Goal: Transaction & Acquisition: Purchase product/service

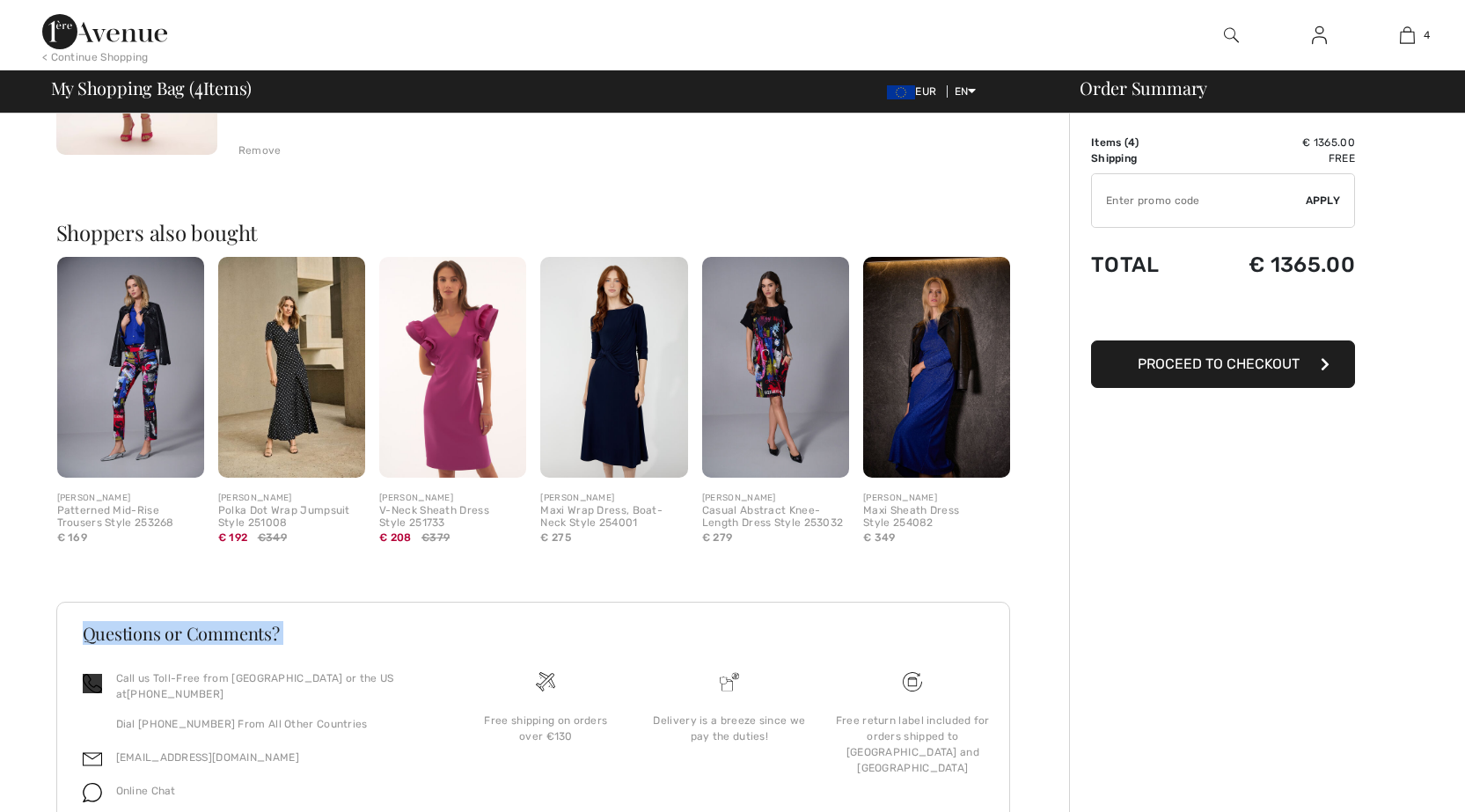
click at [118, 357] on img at bounding box center [130, 367] width 147 height 221
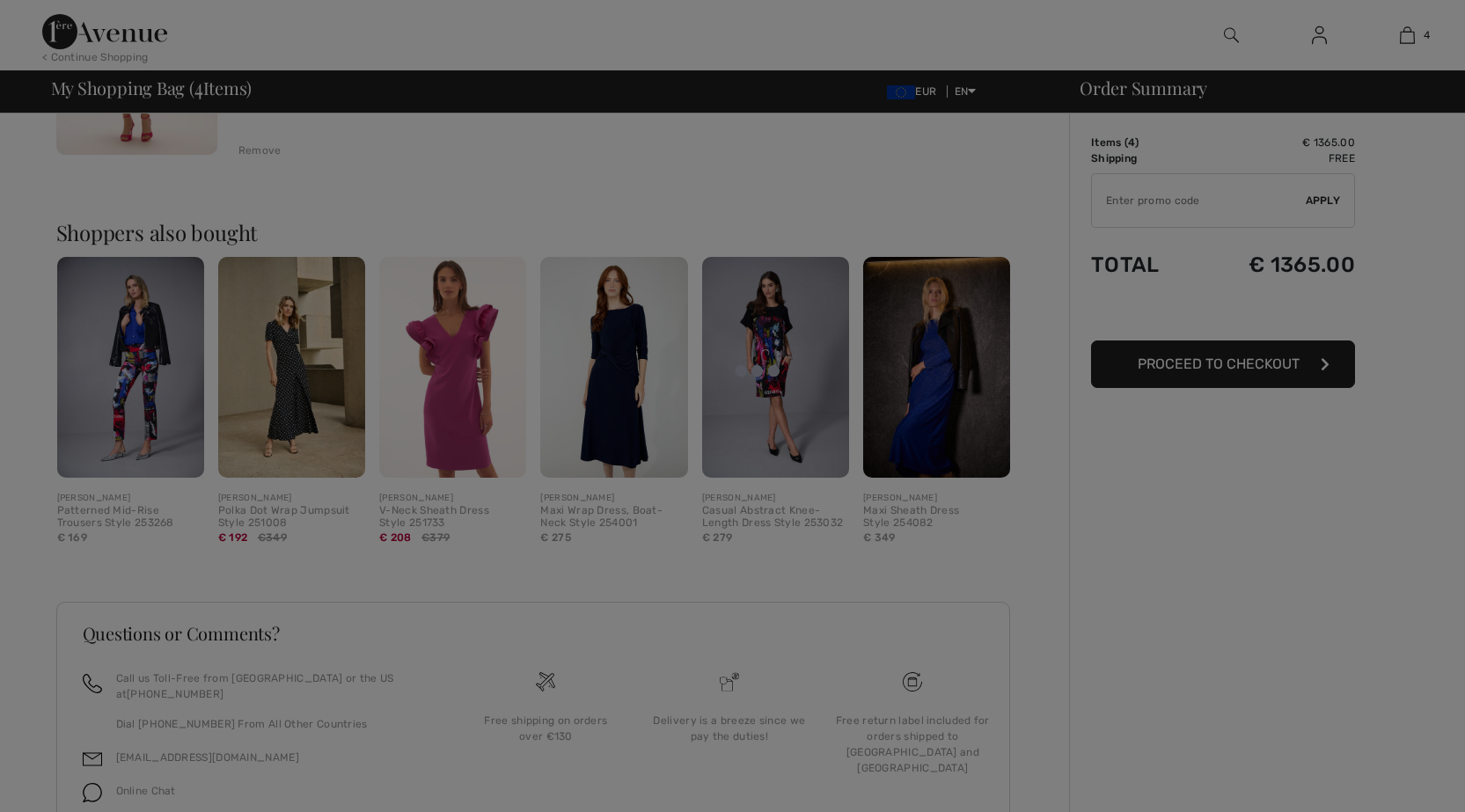
click at [1396, 512] on div at bounding box center [732, 406] width 1465 height 812
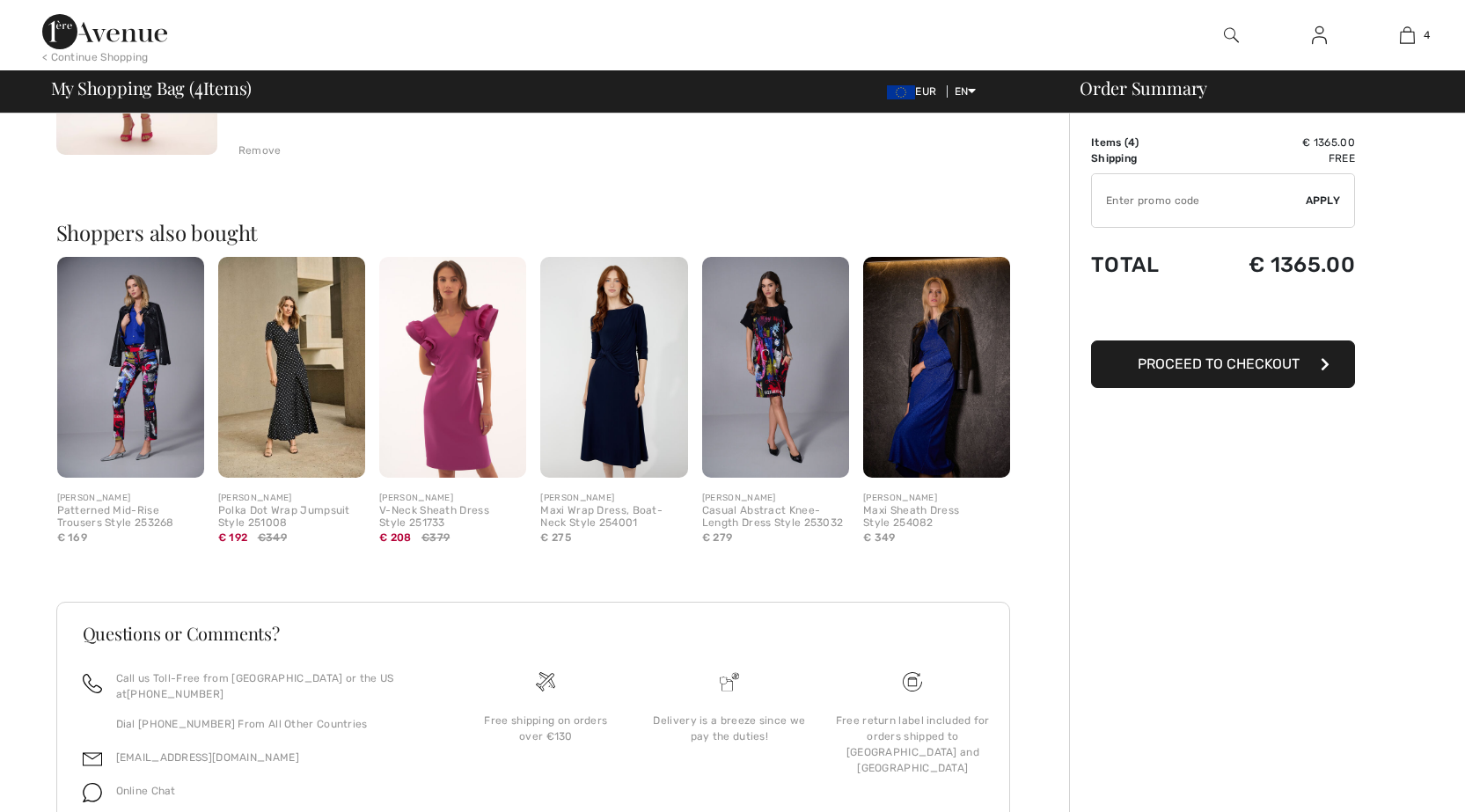
click at [106, 358] on img at bounding box center [130, 367] width 147 height 221
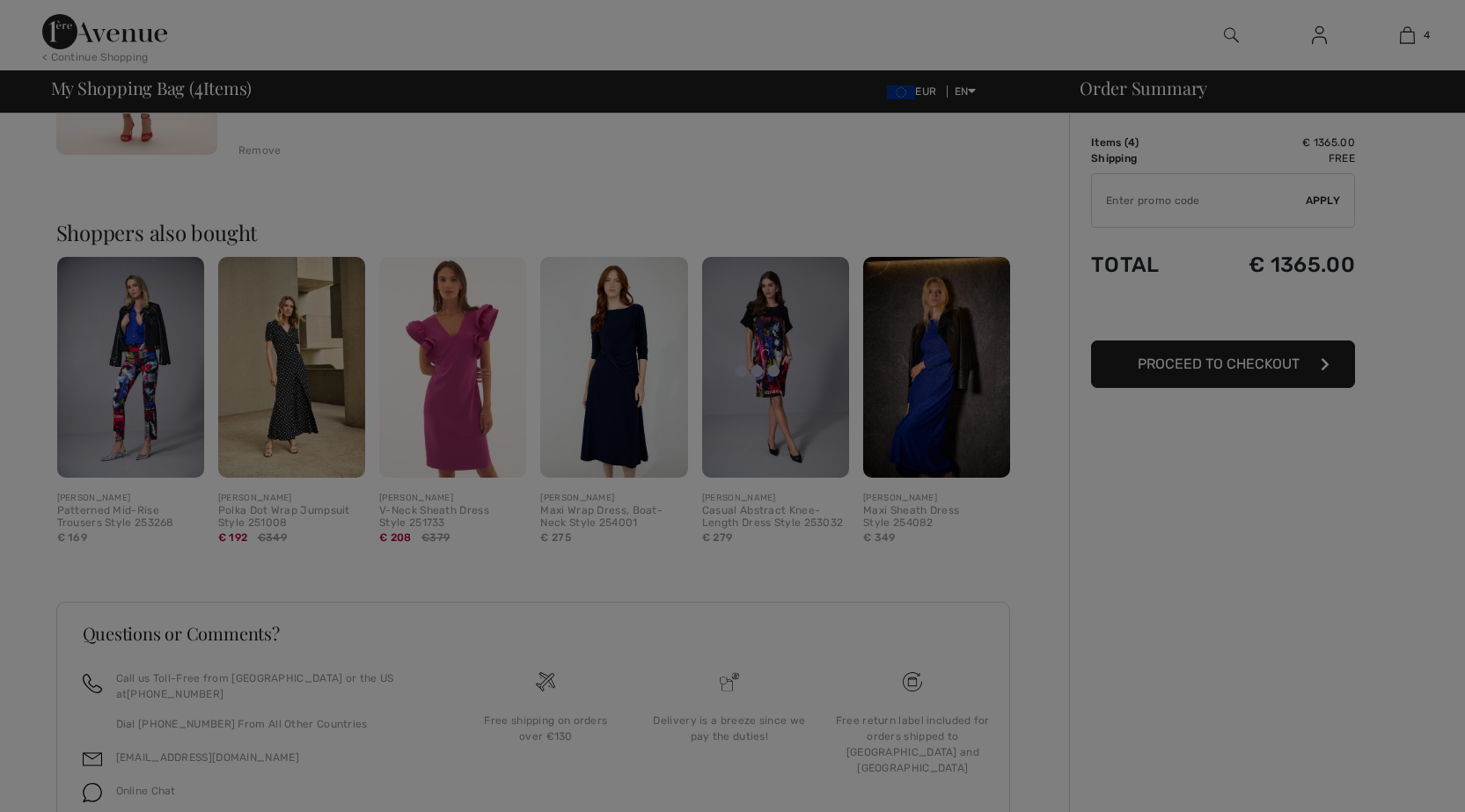
click at [1189, 636] on div at bounding box center [732, 406] width 1465 height 812
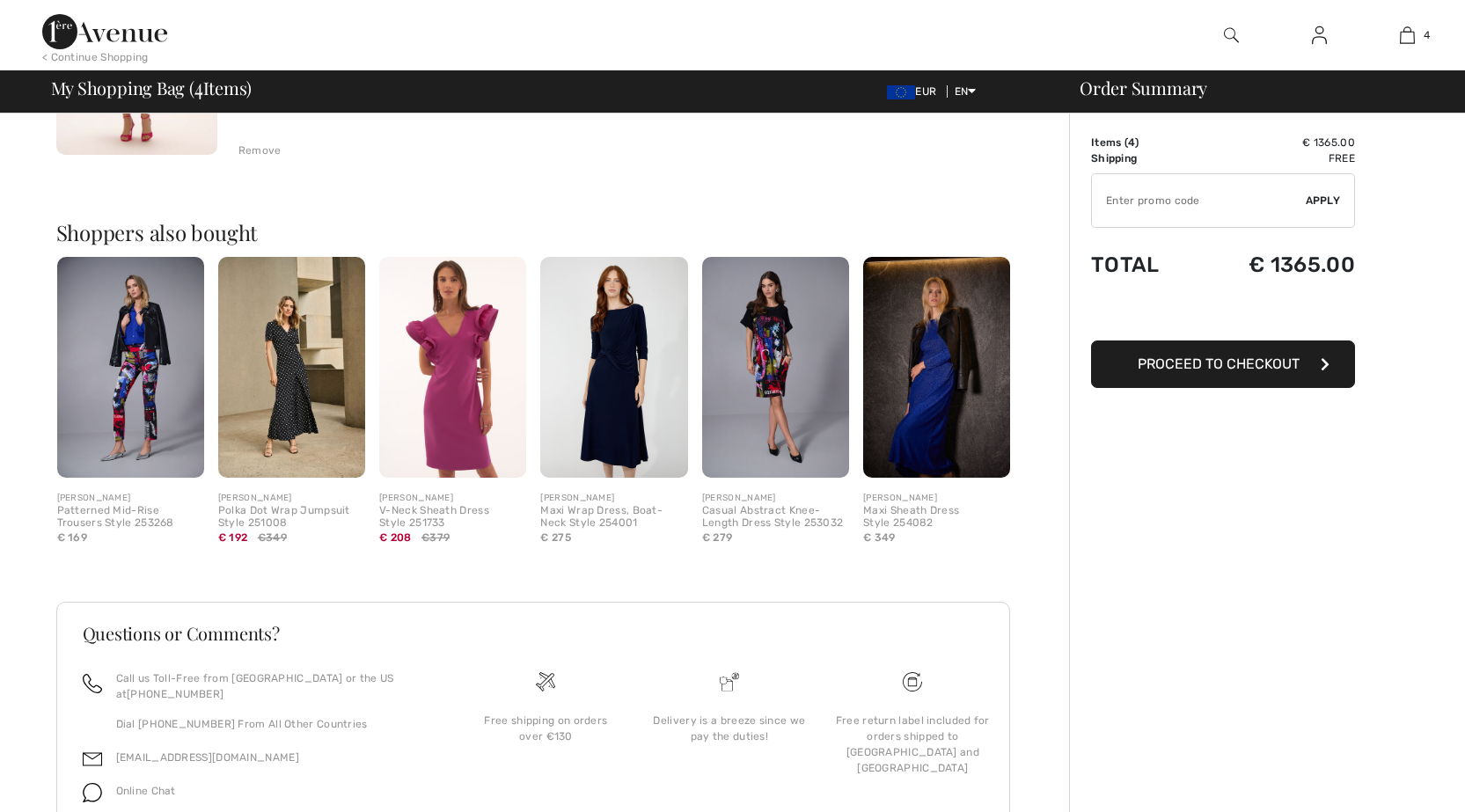
click at [84, 516] on div "Patterned Mid-Rise Trousers Style 253268" at bounding box center [130, 517] width 147 height 24
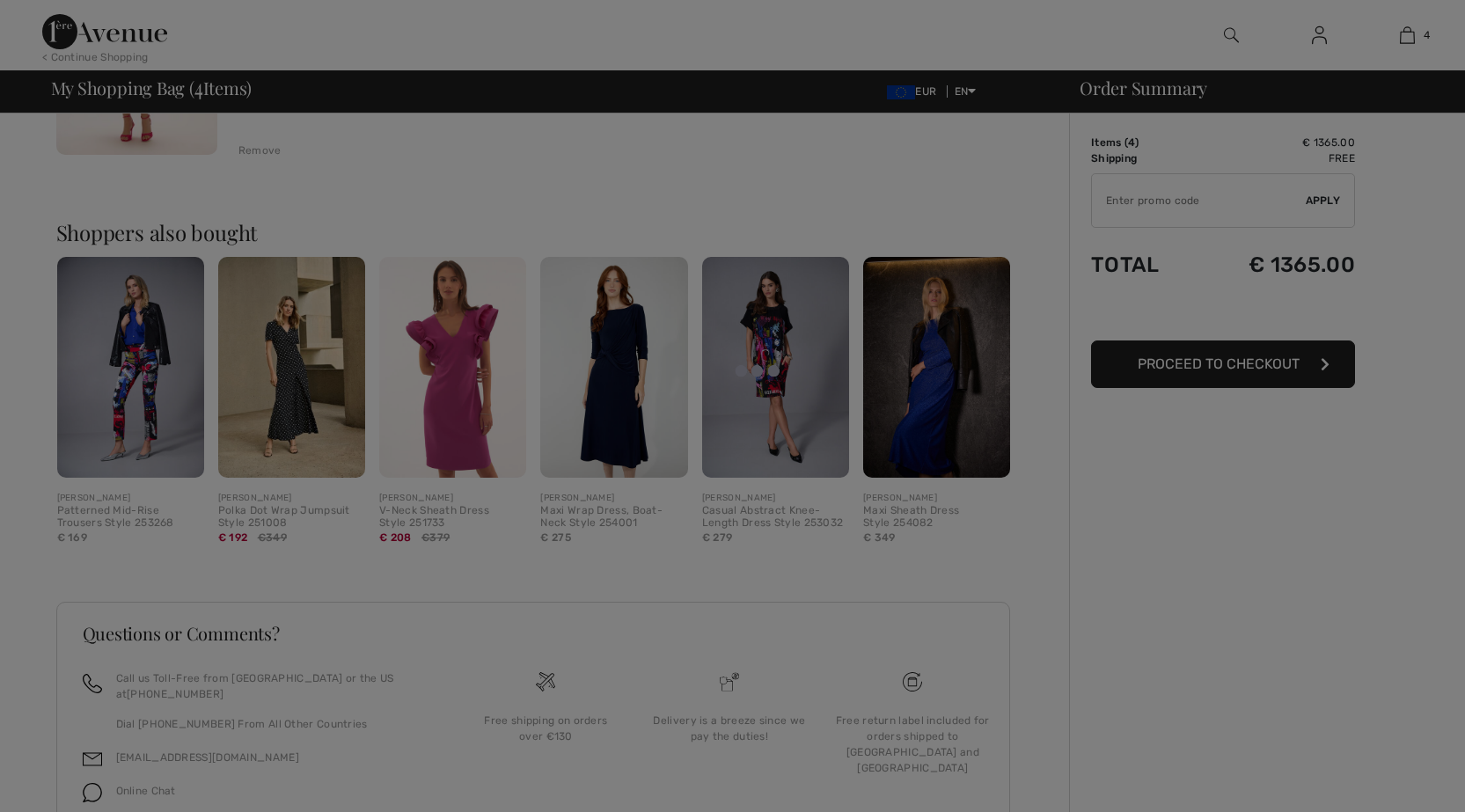
click at [1409, 522] on div at bounding box center [732, 406] width 1465 height 812
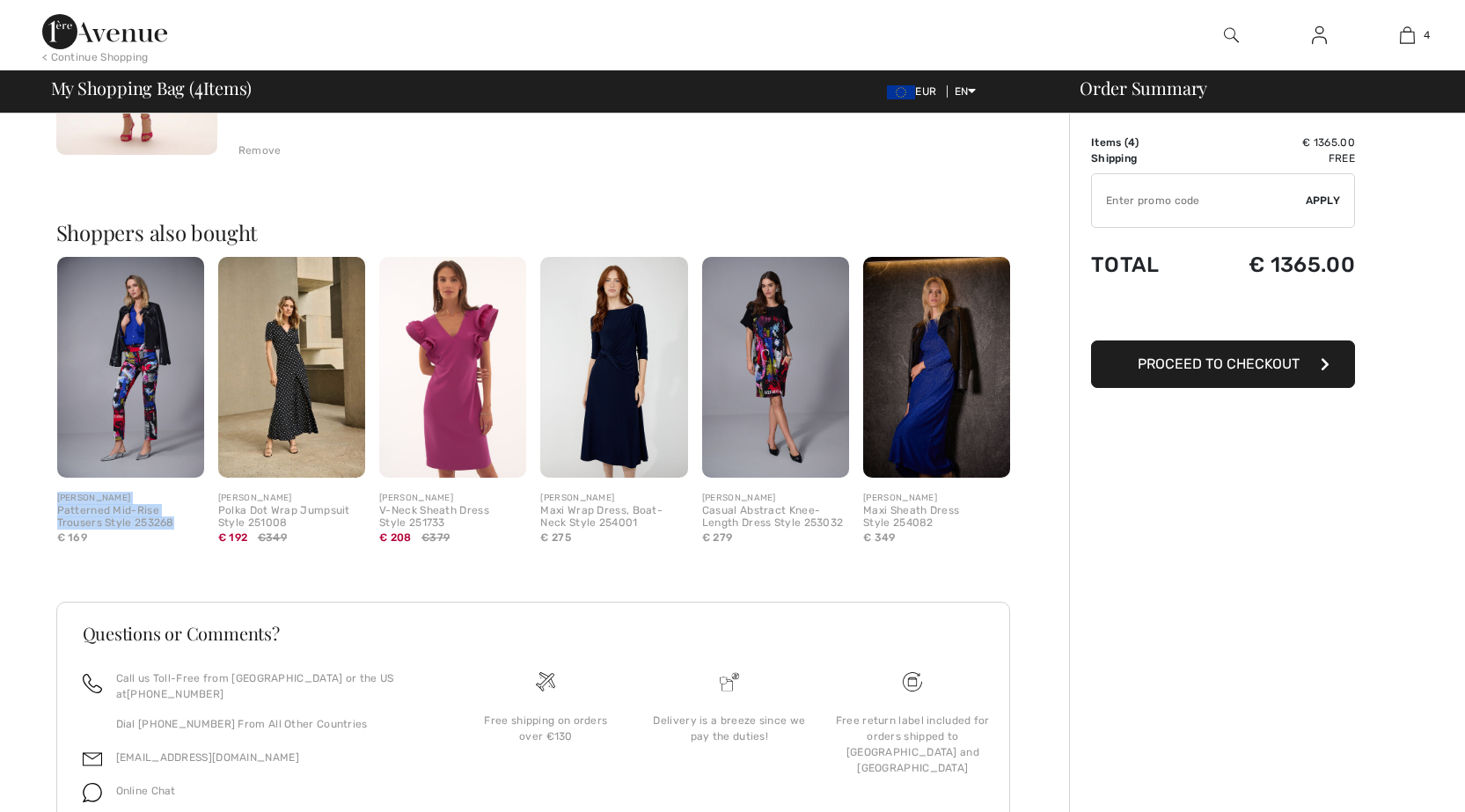
drag, startPoint x: 53, startPoint y: 493, endPoint x: 56, endPoint y: 543, distance: 50.1
click at [56, 543] on div "Quick view [PERSON_NAME] Patterned Mid-Rise Trousers Style 253268 € 169" at bounding box center [131, 407] width 161 height 303
copy div "[PERSON_NAME] Patterned Mid-Rise Trousers Style 253268"
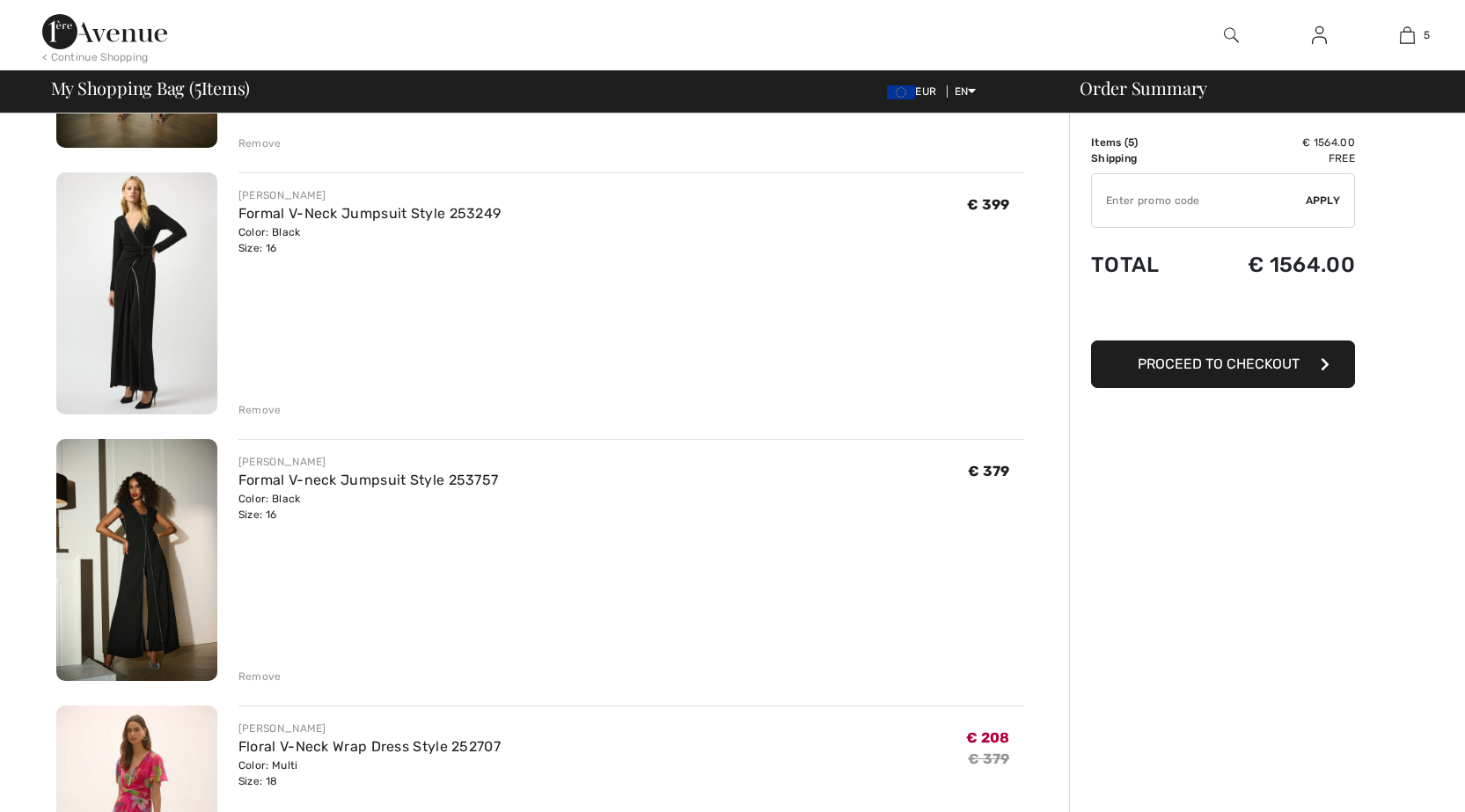
click at [137, 274] on img at bounding box center [137, 293] width 161 height 242
